Goal: Navigation & Orientation: Find specific page/section

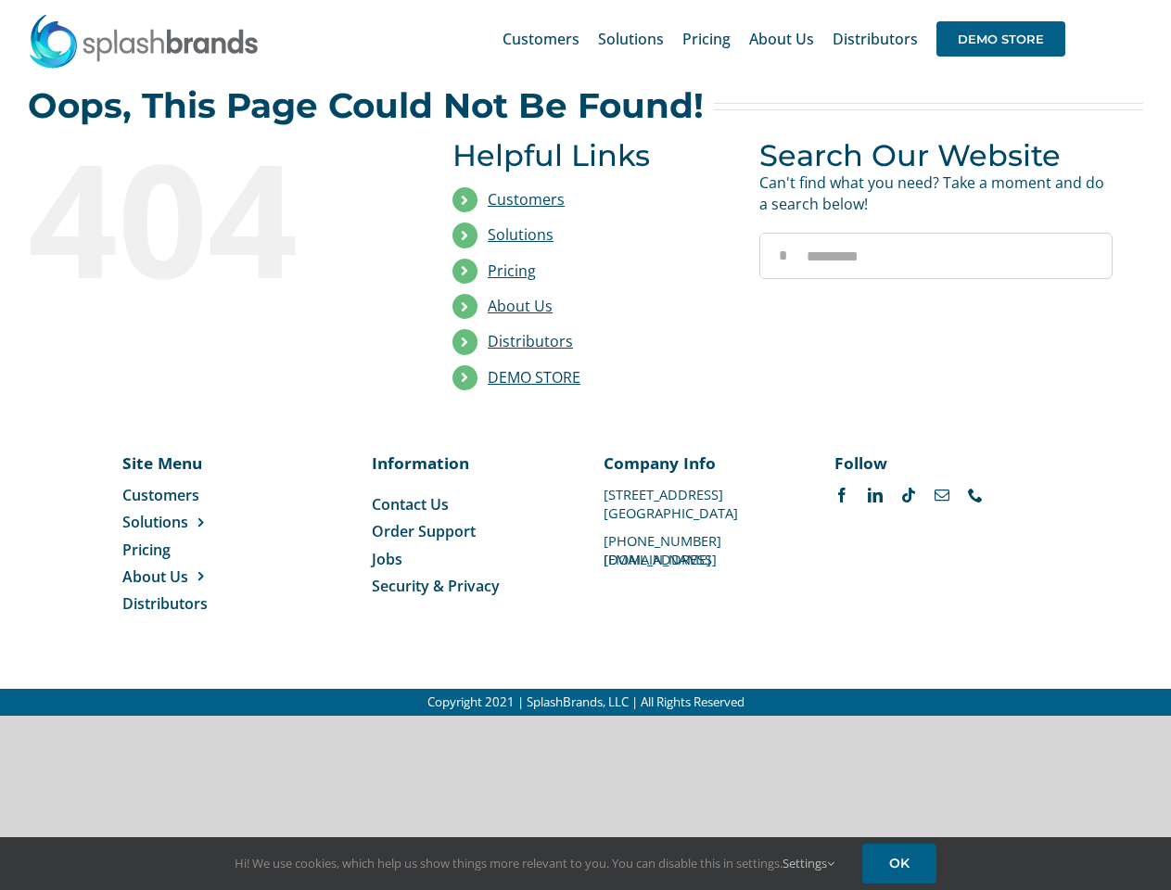
click at [585, 358] on li "Distributors" at bounding box center [591, 341] width 279 height 35
click at [1058, 0] on div "Search for: * Customers Solutions Stores New Hire Kits Manufacturing Store Mark…" at bounding box center [585, 39] width 1115 height 78
click at [1000, 39] on span "DEMO STORE" at bounding box center [1000, 38] width 129 height 35
click at [534, 377] on link "DEMO STORE" at bounding box center [534, 377] width 93 height 20
click at [184, 522] on span "Solutions" at bounding box center [155, 522] width 66 height 20
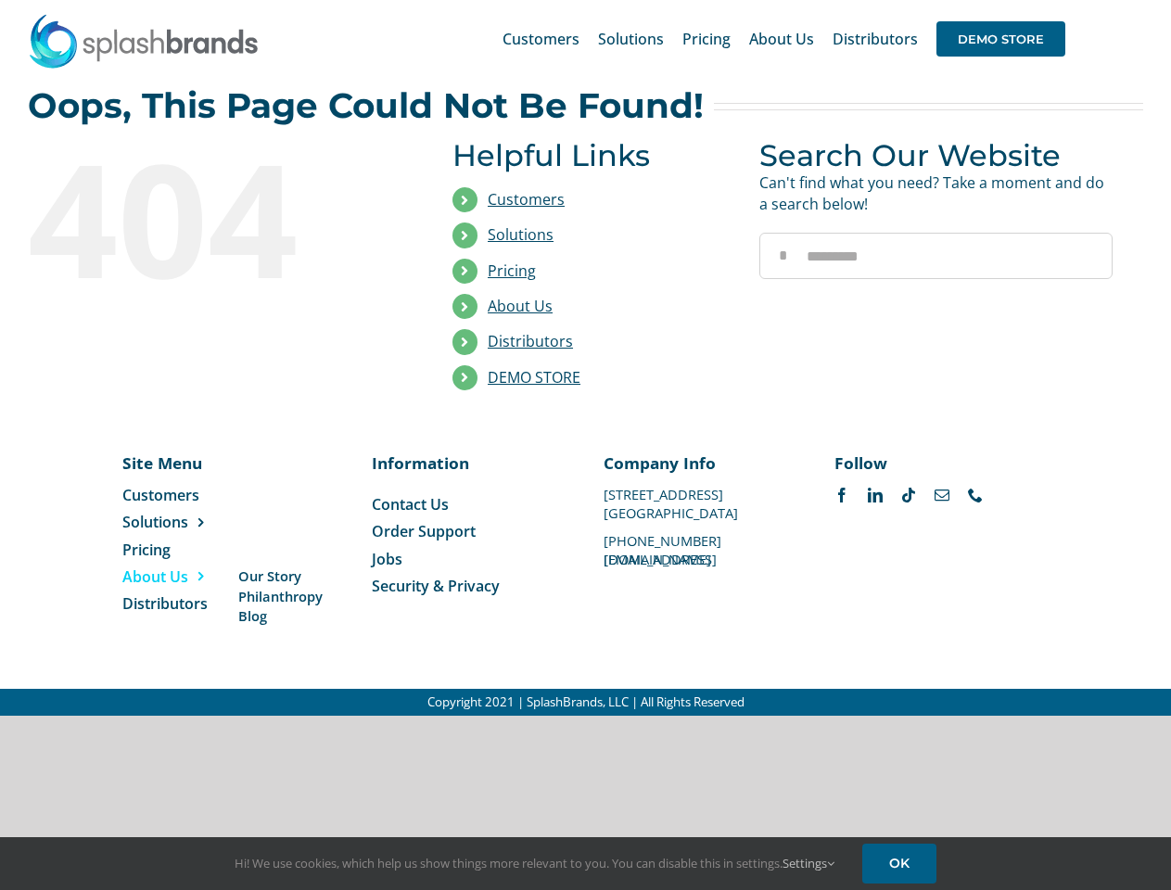
click at [184, 577] on span "About Us" at bounding box center [155, 576] width 66 height 20
click at [809, 863] on link "Settings" at bounding box center [808, 863] width 52 height 17
